Goal: Task Accomplishment & Management: Use online tool/utility

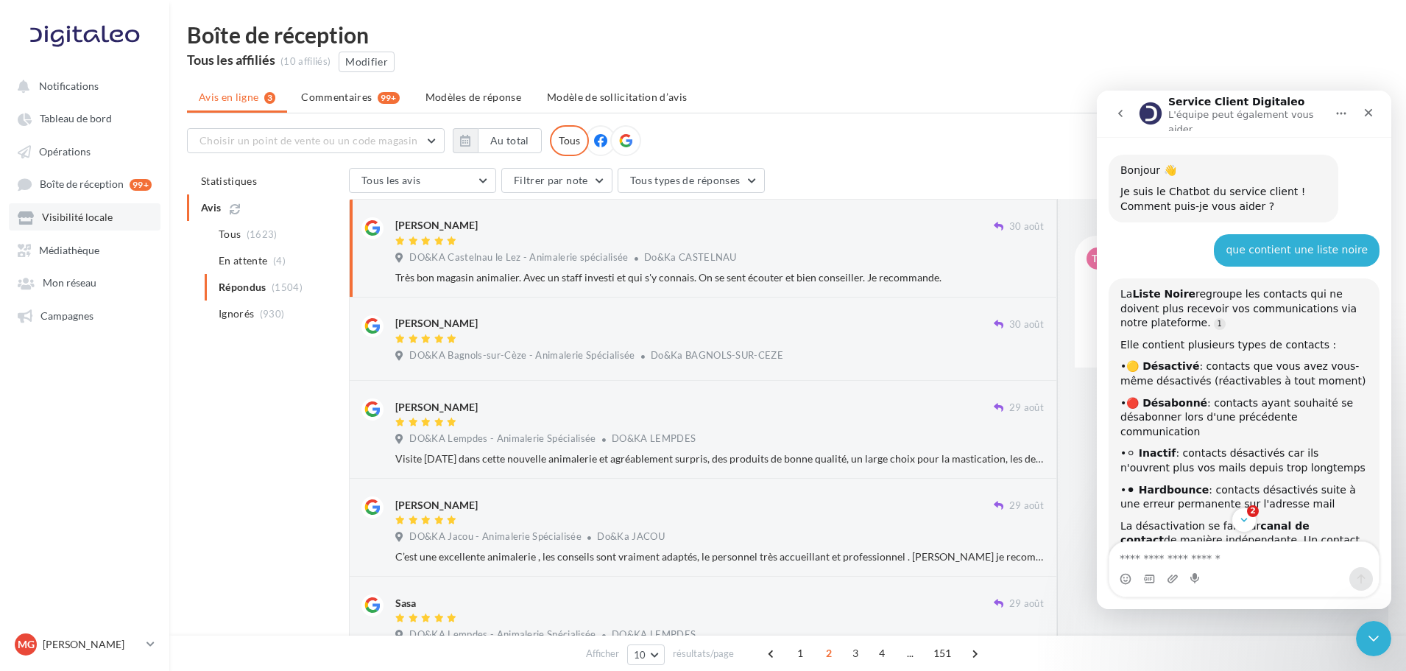
scroll to position [2, 0]
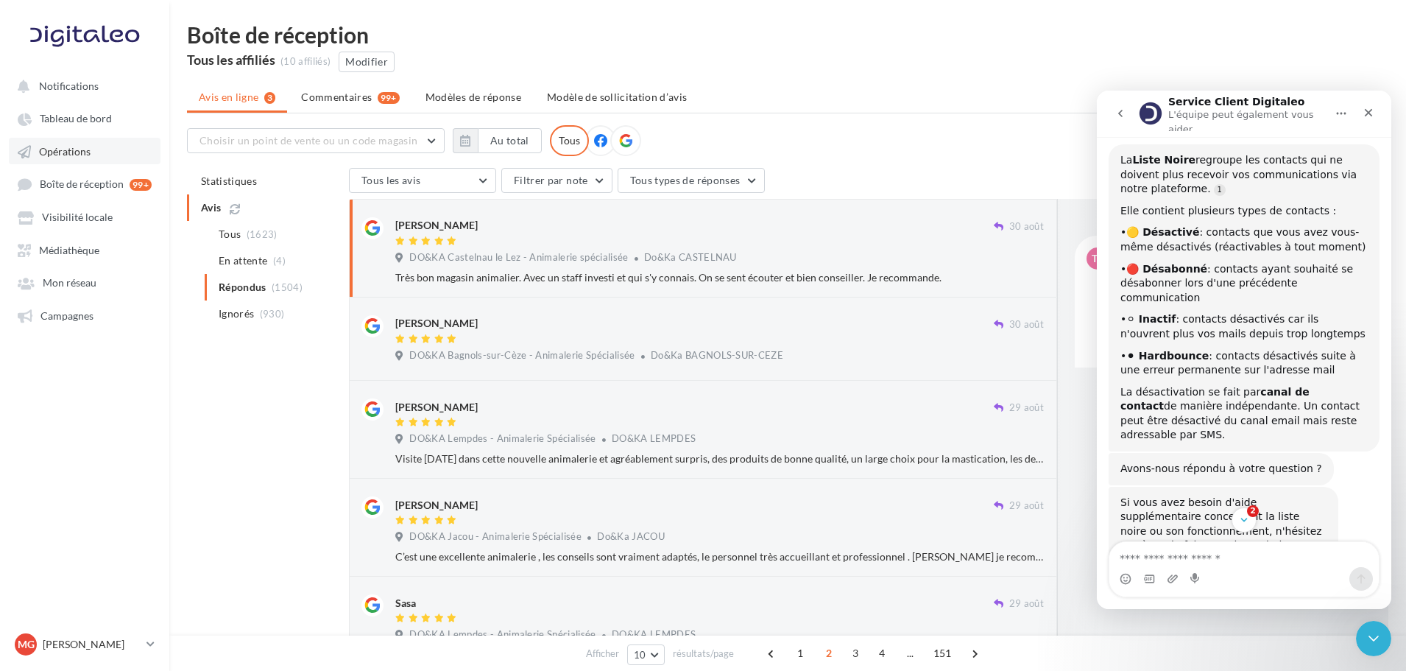
click at [80, 147] on span "Opérations" at bounding box center [65, 151] width 52 height 13
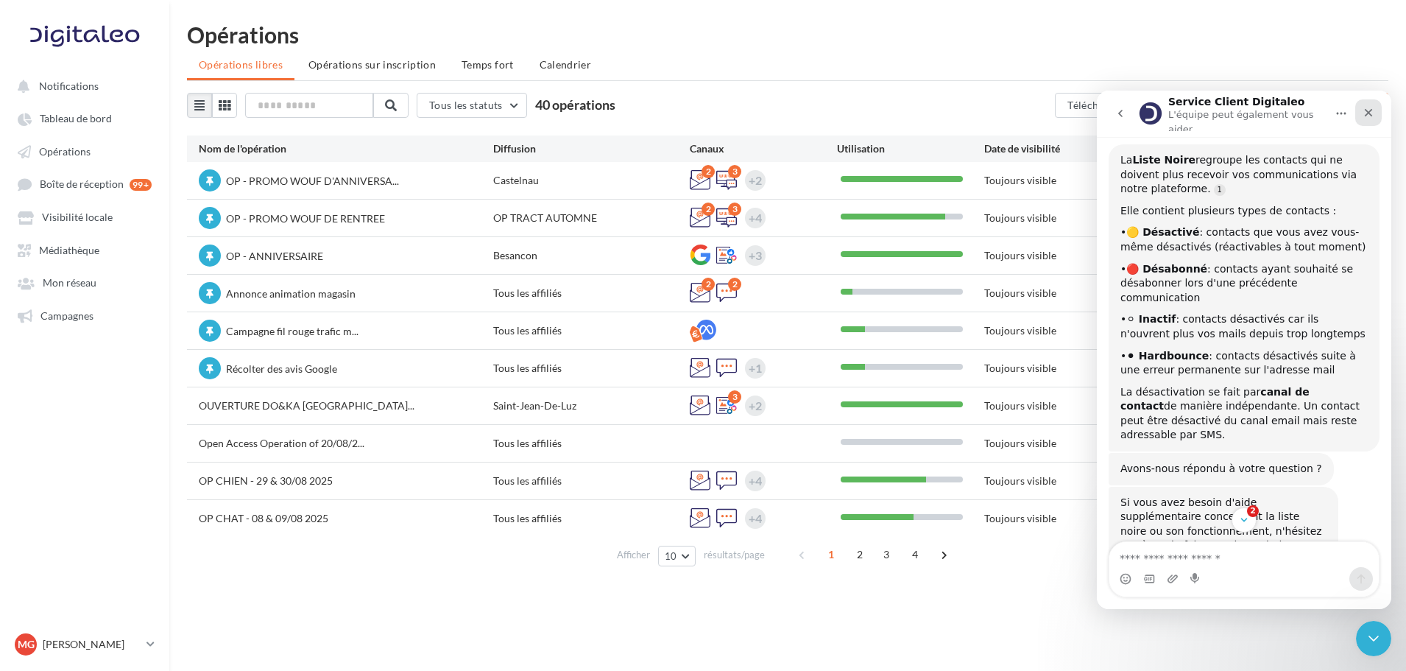
click at [1371, 101] on div "Fermer" at bounding box center [1368, 112] width 26 height 26
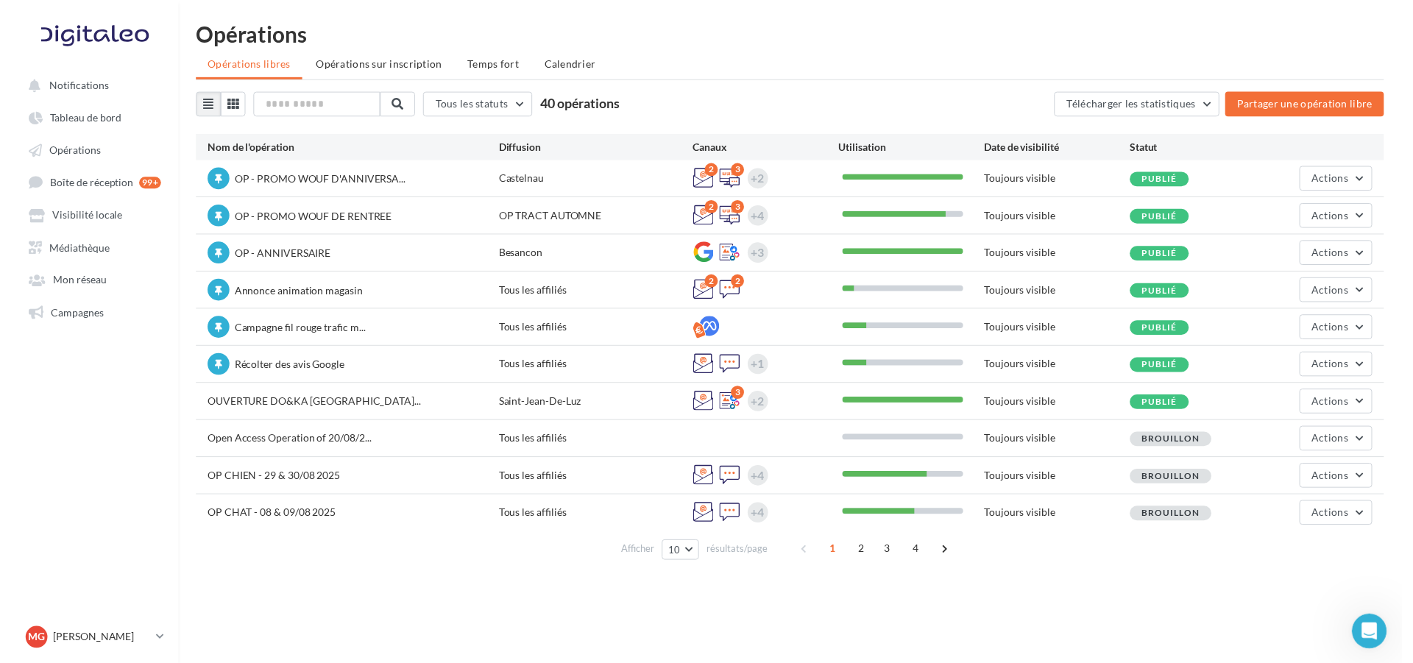
scroll to position [324, 0]
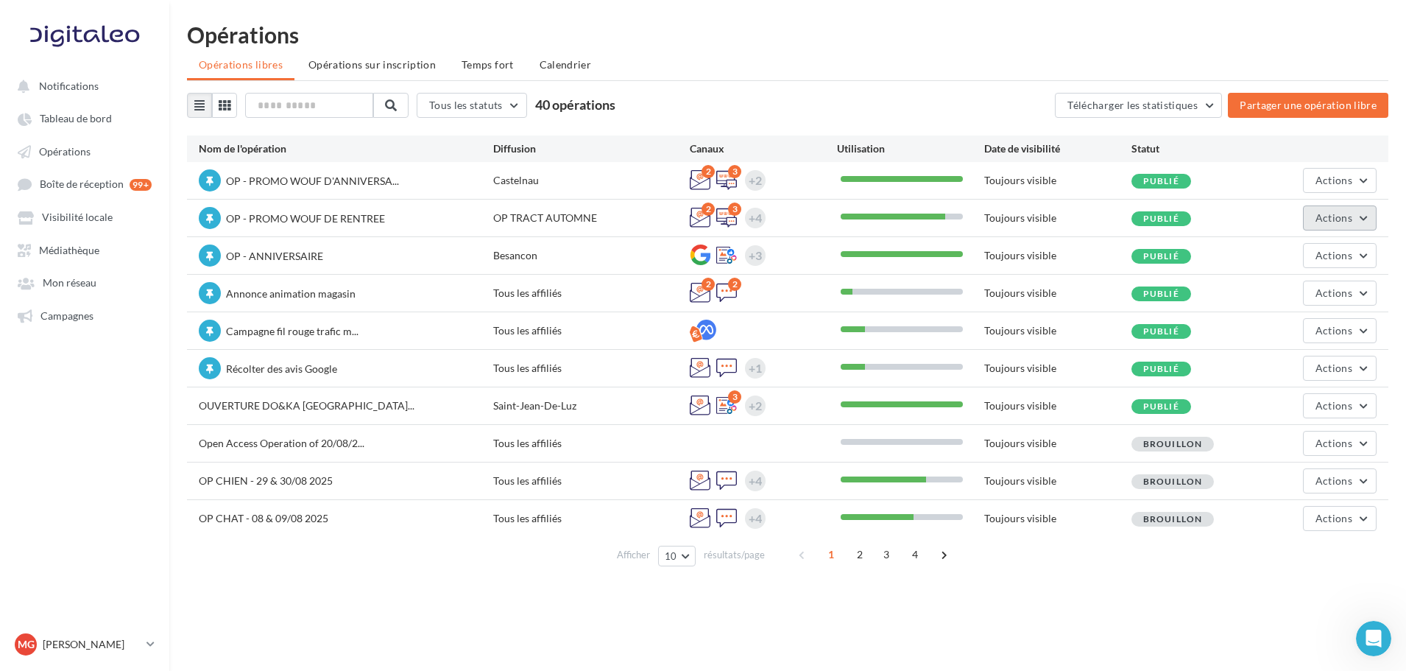
click at [1360, 218] on button "Actions" at bounding box center [1340, 217] width 74 height 25
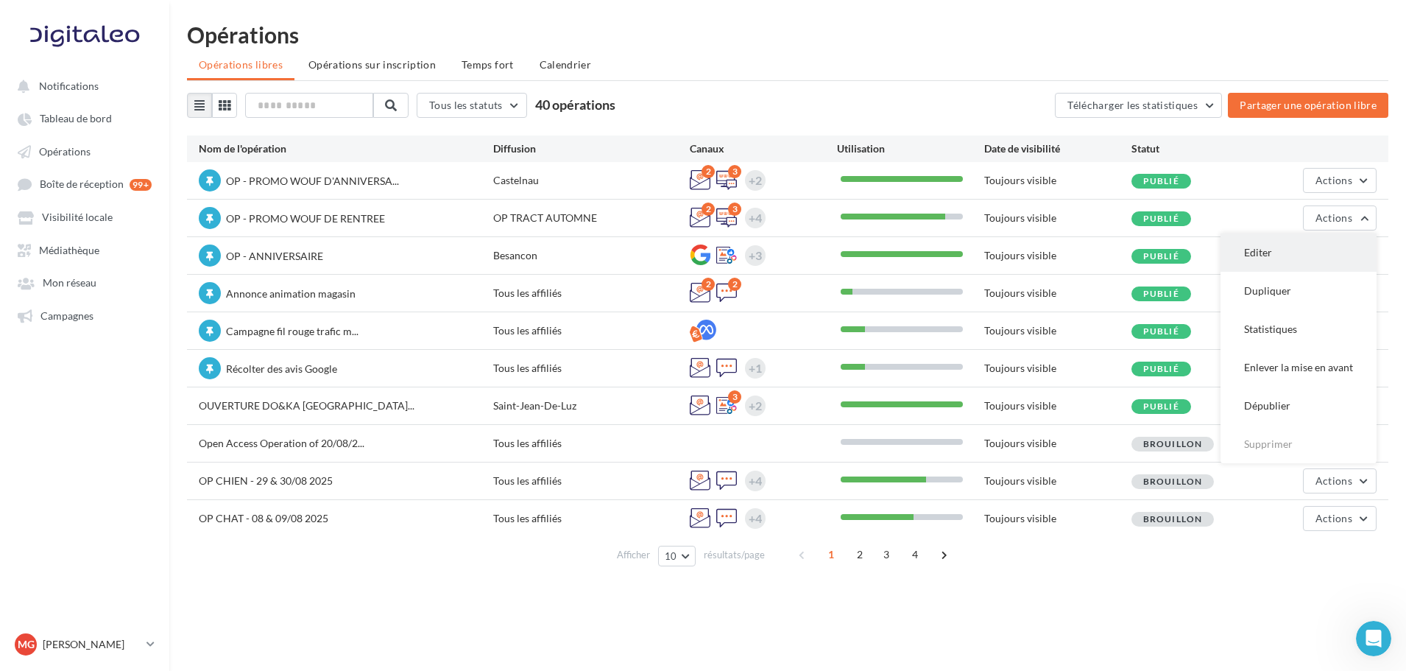
click at [1326, 244] on button "Editer" at bounding box center [1298, 252] width 156 height 38
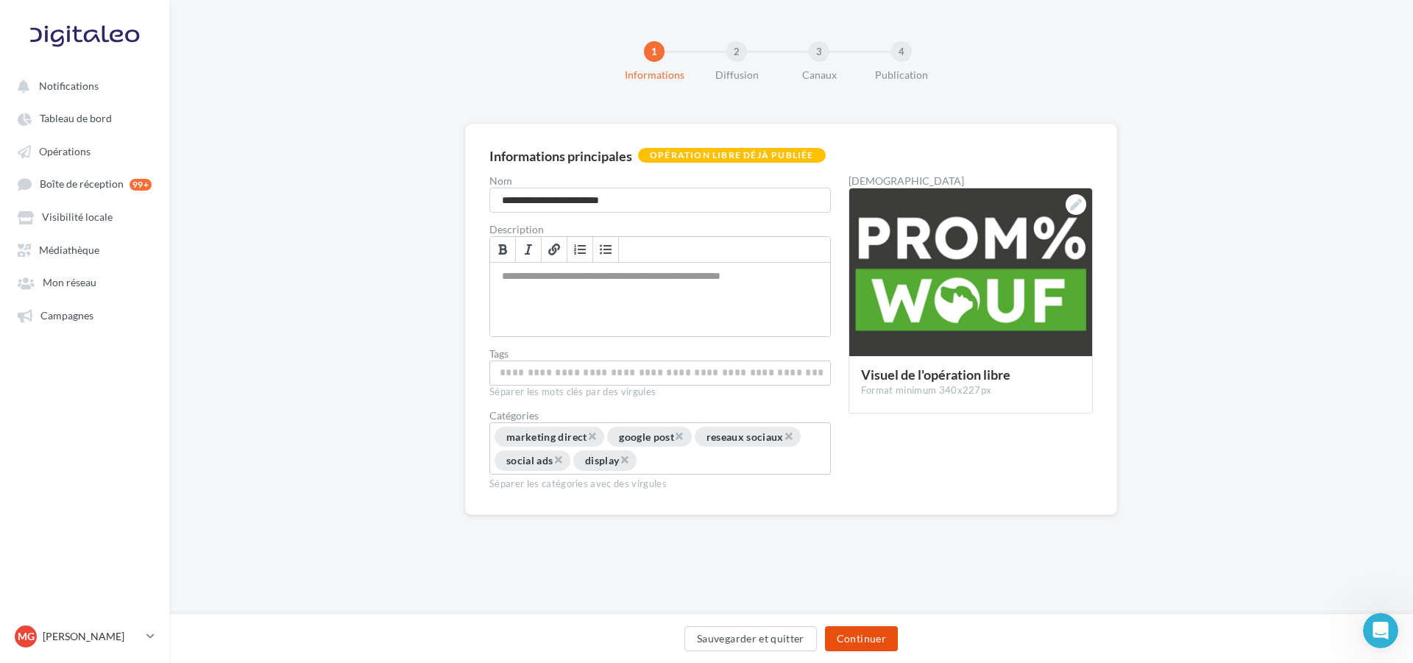
click at [862, 630] on button "Continuer" at bounding box center [861, 638] width 73 height 25
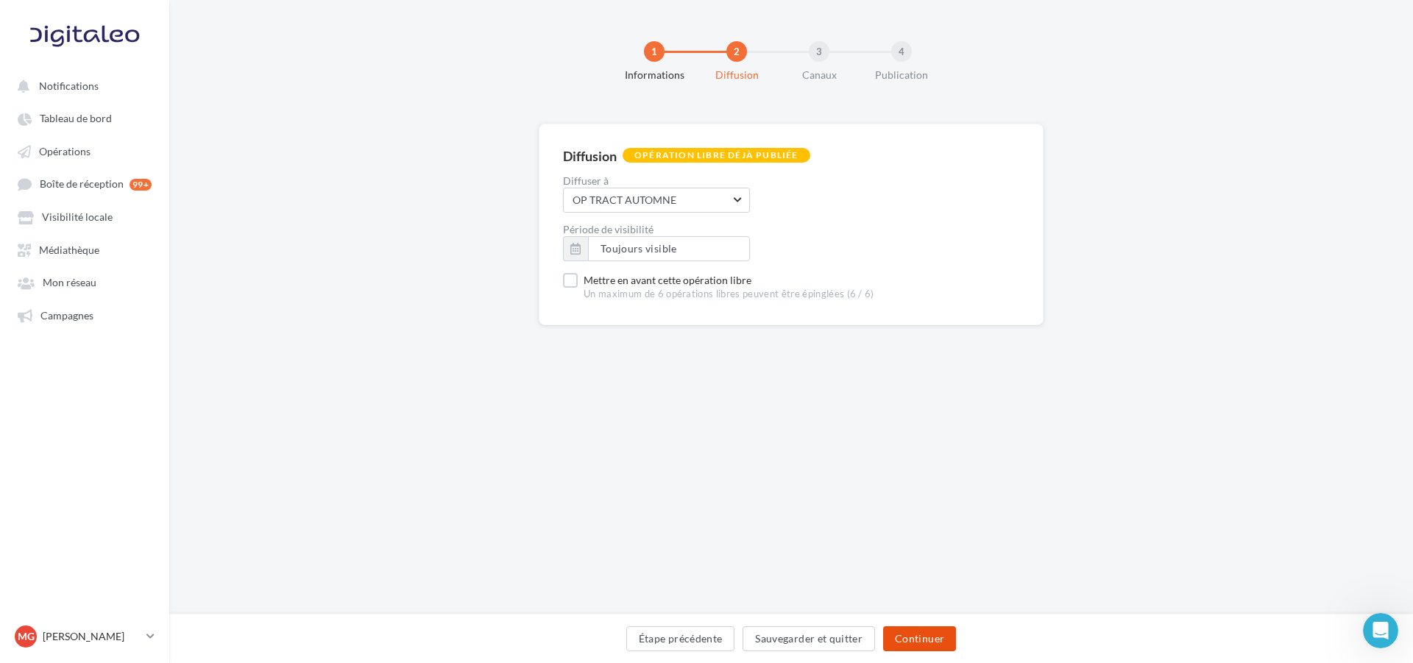
click at [905, 637] on button "Continuer" at bounding box center [919, 638] width 73 height 25
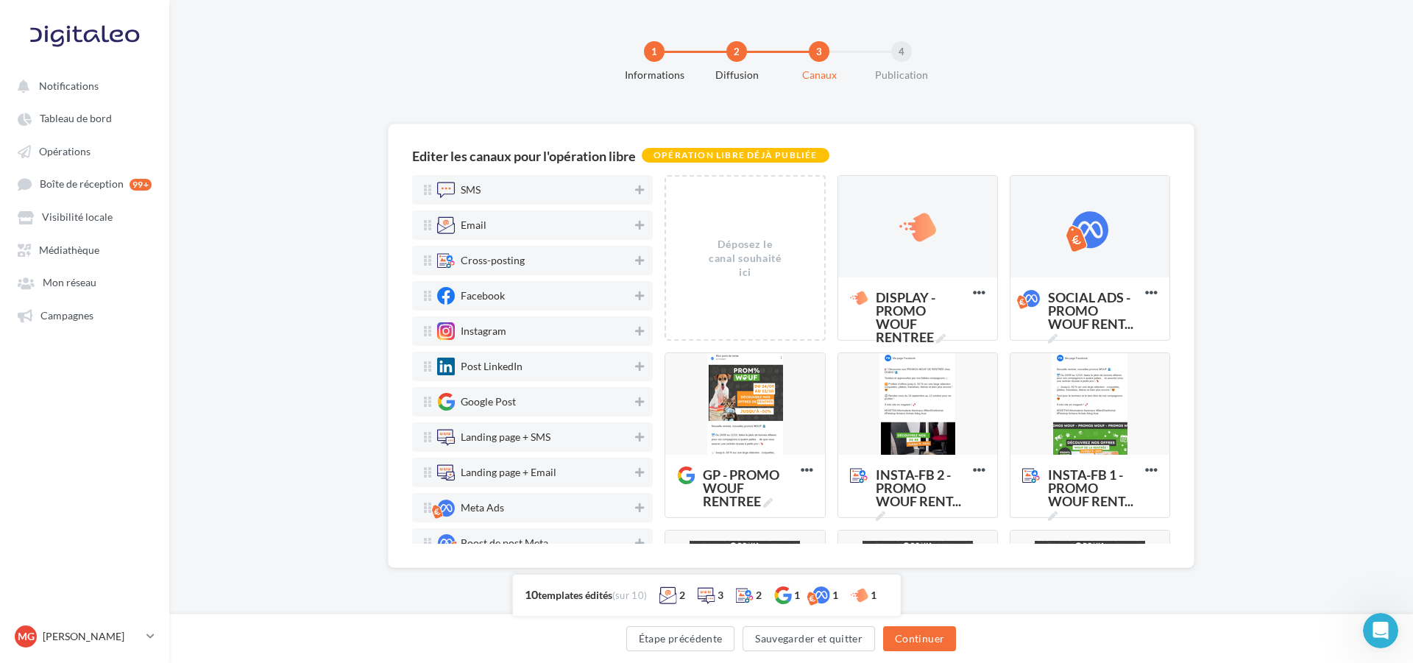
scroll to position [345, 0]
